Goal: Information Seeking & Learning: Learn about a topic

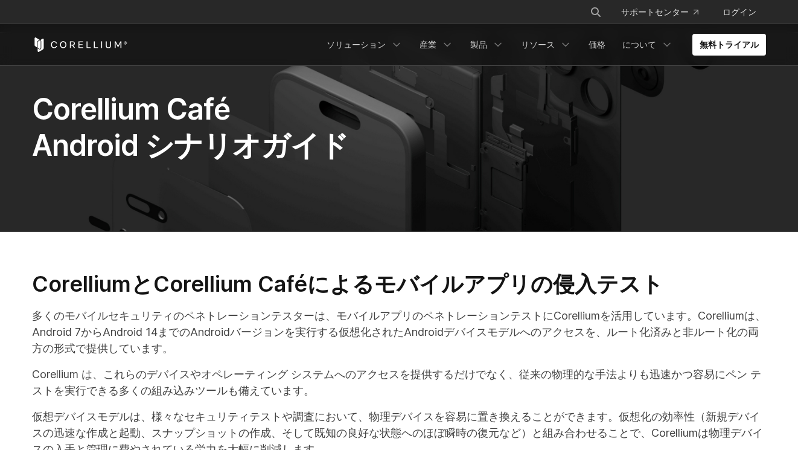
scroll to position [60, 0]
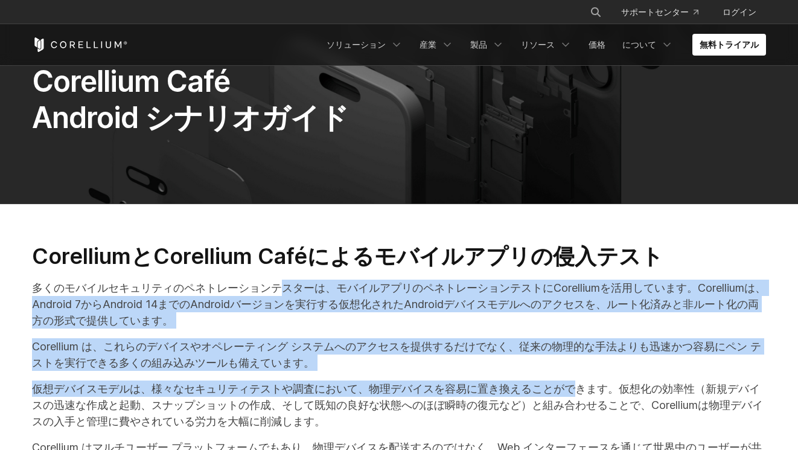
drag, startPoint x: 313, startPoint y: 319, endPoint x: 472, endPoint y: 359, distance: 163.7
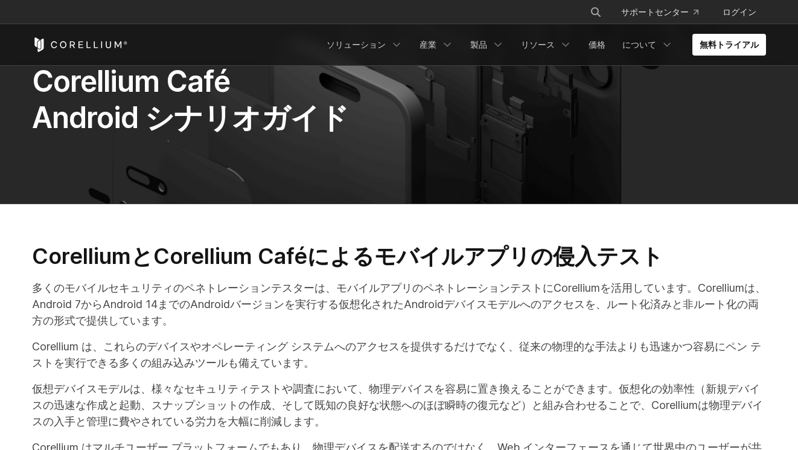
click at [557, 340] on font "Corellium は、これらのデバイスやオペレーティング システムへのアクセスを提供するだけでなく、従来の物理的な手法よりも迅速かつ容易にペン テストを実行…" at bounding box center [396, 354] width 729 height 29
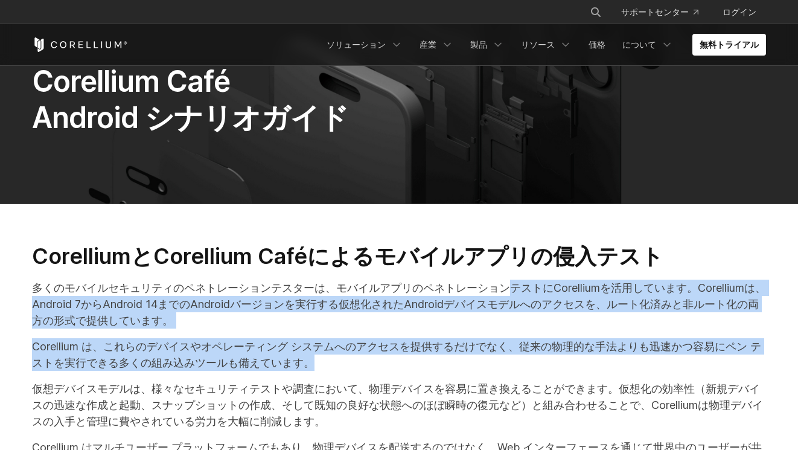
drag, startPoint x: 388, startPoint y: 291, endPoint x: 469, endPoint y: 339, distance: 94.7
click at [469, 339] on p "Corellium は、これらのデバイスやオペレーティング システムへのアクセスを提供するだけでなく、従来の物理的な手法よりも迅速かつ容易にペン テストを実行…" at bounding box center [399, 354] width 734 height 33
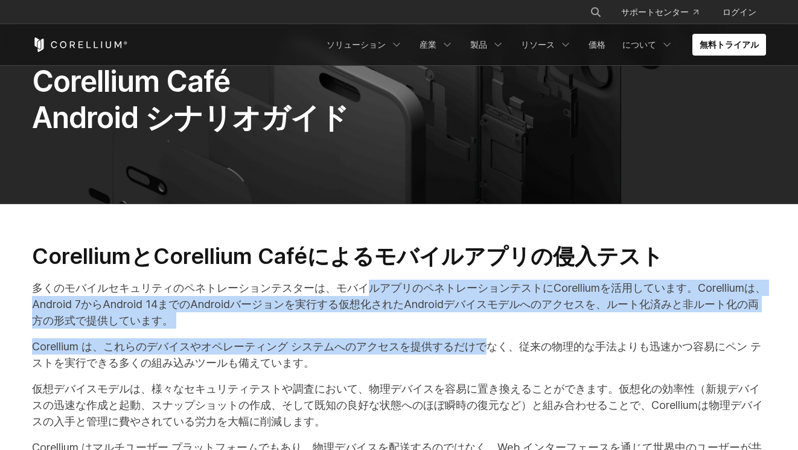
drag, startPoint x: 283, startPoint y: 287, endPoint x: 411, endPoint y: 338, distance: 137.9
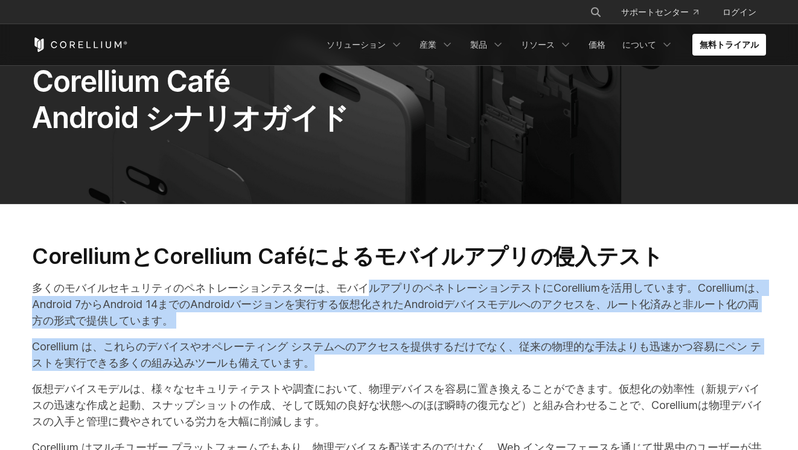
click at [412, 338] on p "Corellium は、これらのデバイスやオペレーティング システムへのアクセスを提供するだけでなく、従来の物理的な手法よりも迅速かつ容易にペン テストを実行…" at bounding box center [399, 354] width 734 height 33
click at [427, 338] on p "Corellium は、これらのデバイスやオペレーティング システムへのアクセスを提供するだけでなく、従来の物理的な手法よりも迅速かつ容易にペン テストを実行…" at bounding box center [399, 354] width 734 height 33
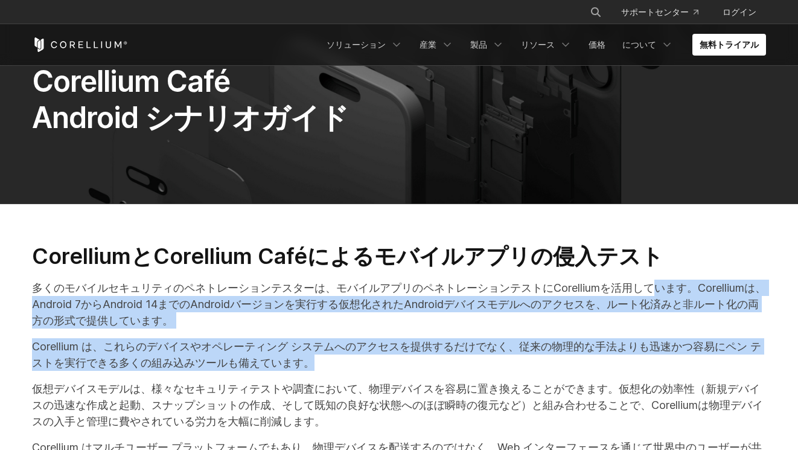
drag, startPoint x: 511, startPoint y: 285, endPoint x: 634, endPoint y: 345, distance: 136.3
click at [630, 340] on font "Corellium は、これらのデバイスやオペレーティング システムへのアクセスを提供するだけでなく、従来の物理的な手法よりも迅速かつ容易にペン テストを実行…" at bounding box center [396, 354] width 729 height 29
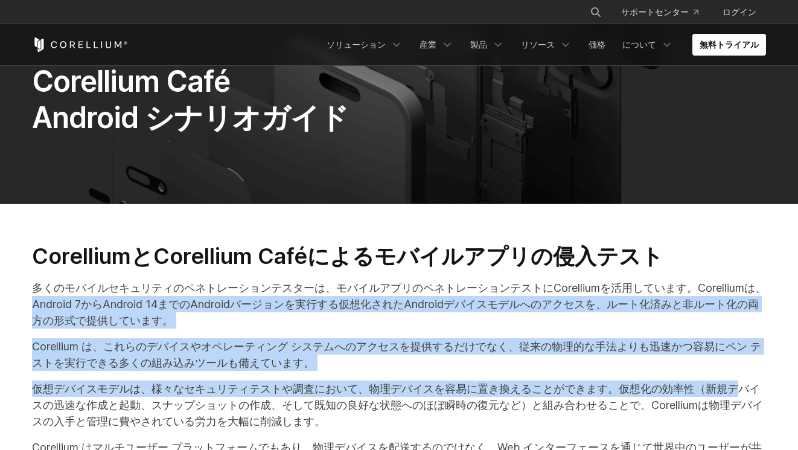
drag, startPoint x: 618, startPoint y: 362, endPoint x: 614, endPoint y: 293, distance: 68.9
click at [614, 293] on font "多くのモバイルセキュリティのペネトレーションテスターは、モバイルアプリのペネトレーションテストにCorelliumを活用しています。Corelliumは、An…" at bounding box center [399, 303] width 734 height 45
